Goal: Task Accomplishment & Management: Manage account settings

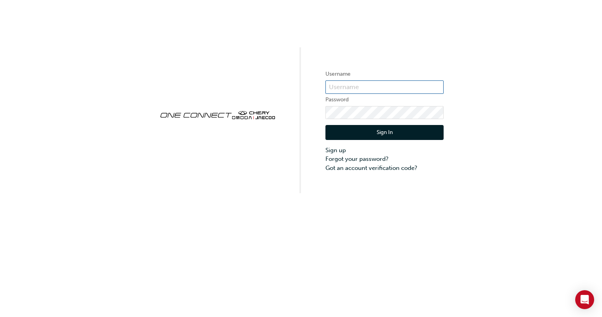
click at [356, 85] on input "text" at bounding box center [384, 86] width 118 height 13
type input "0005360320"
click at [378, 132] on button "Sign In" at bounding box center [384, 132] width 118 height 15
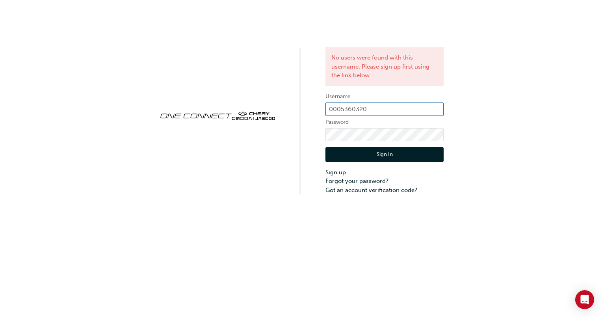
click at [384, 108] on input "0005360320" at bounding box center [384, 108] width 118 height 13
type input "0"
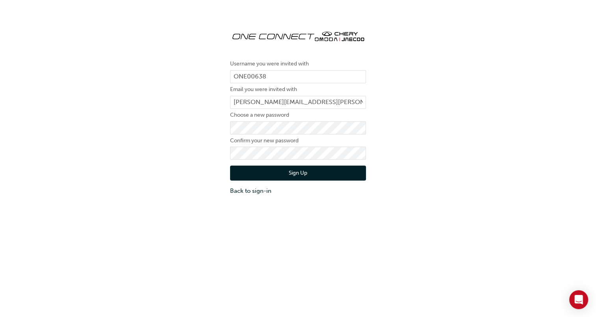
click at [303, 171] on button "Sign Up" at bounding box center [298, 172] width 136 height 15
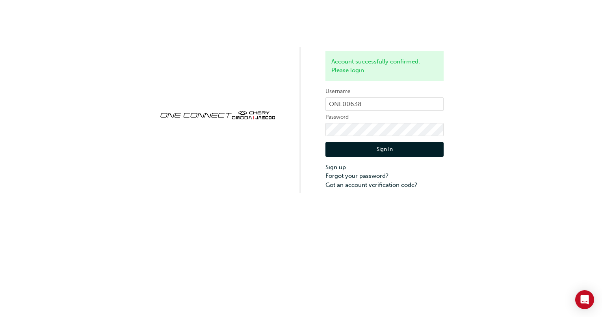
click at [380, 150] on button "Sign In" at bounding box center [384, 149] width 118 height 15
